Goal: Transaction & Acquisition: Book appointment/travel/reservation

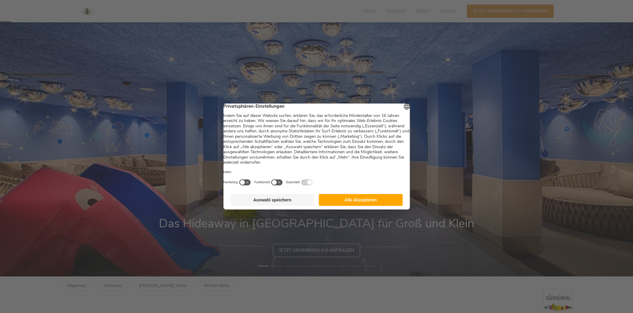
scroll to position [30, 0]
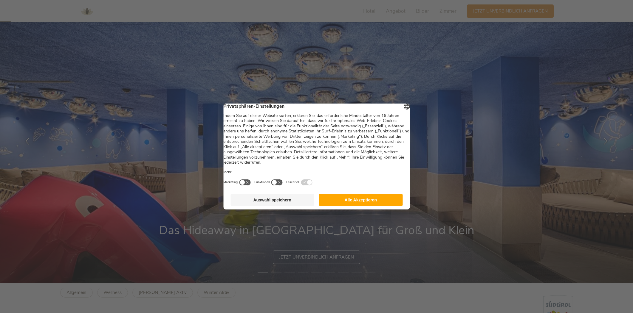
click at [346, 201] on button "Alle Akzeptieren" at bounding box center [361, 200] width 84 height 12
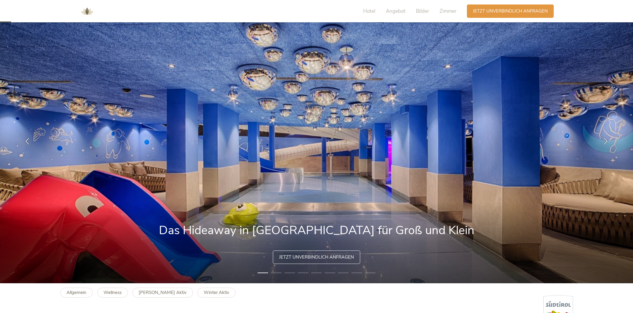
click at [611, 158] on img at bounding box center [316, 141] width 633 height 285
click at [603, 142] on icon at bounding box center [605, 140] width 7 height 7
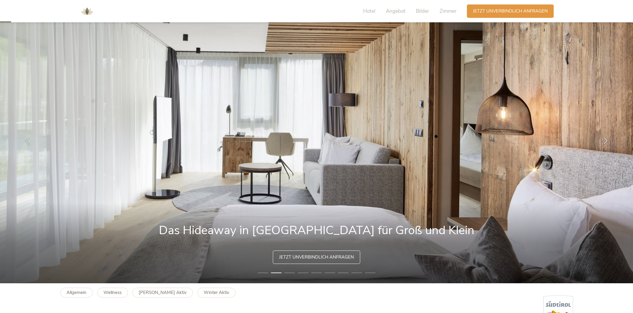
click at [603, 142] on icon at bounding box center [605, 140] width 7 height 7
click at [604, 139] on icon at bounding box center [605, 140] width 7 height 7
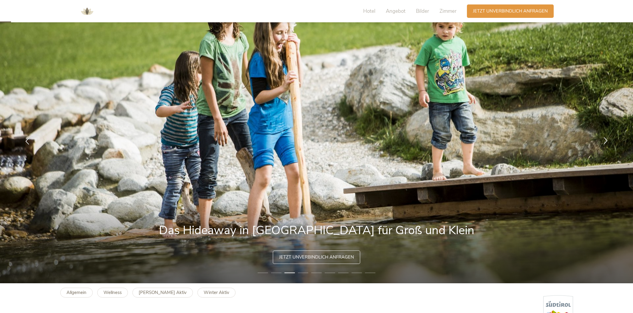
click at [604, 139] on icon at bounding box center [605, 140] width 7 height 7
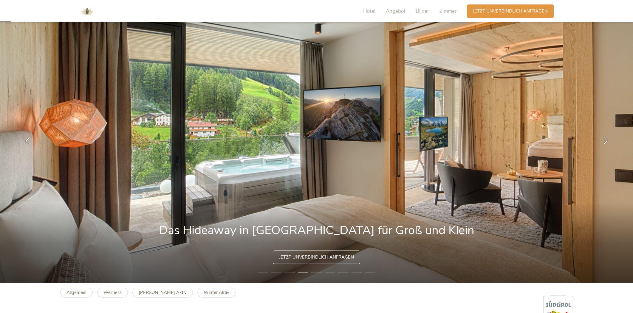
click at [604, 139] on icon at bounding box center [605, 140] width 7 height 7
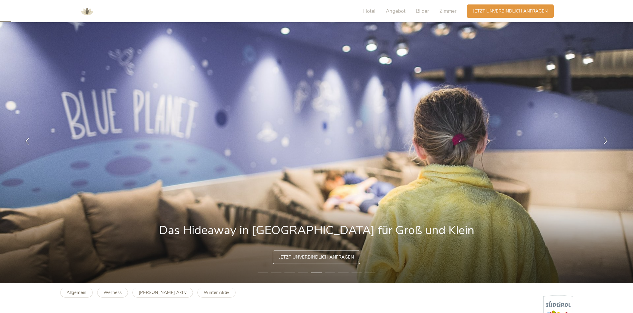
click at [604, 139] on icon at bounding box center [605, 140] width 7 height 7
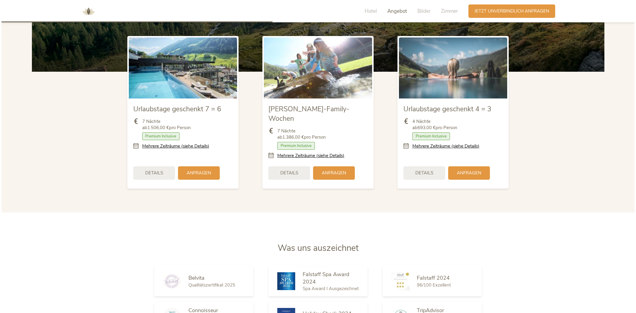
scroll to position [775, 0]
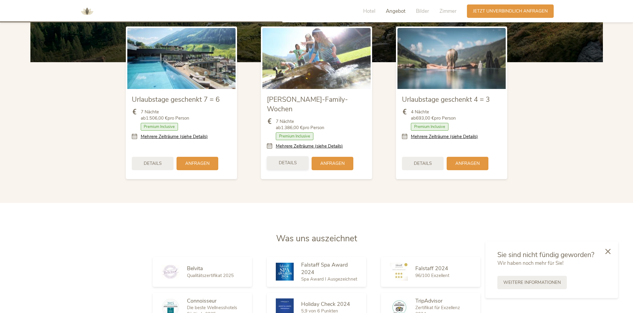
click at [293, 160] on span "Details" at bounding box center [288, 163] width 18 height 6
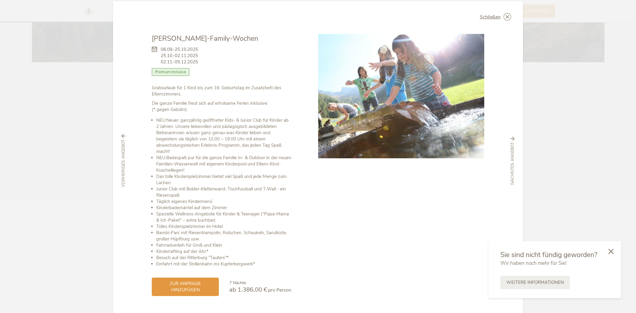
scroll to position [0, 0]
